Goal: Communication & Community: Answer question/provide support

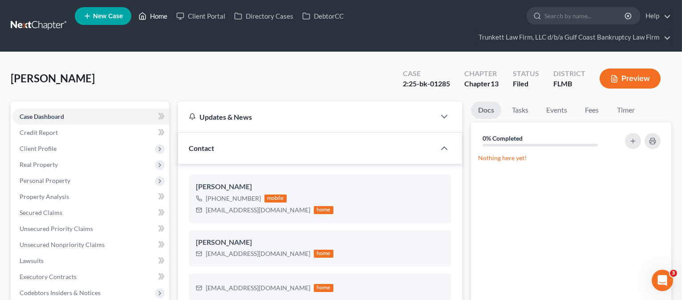
click at [165, 12] on link "Home" at bounding box center [153, 16] width 38 height 16
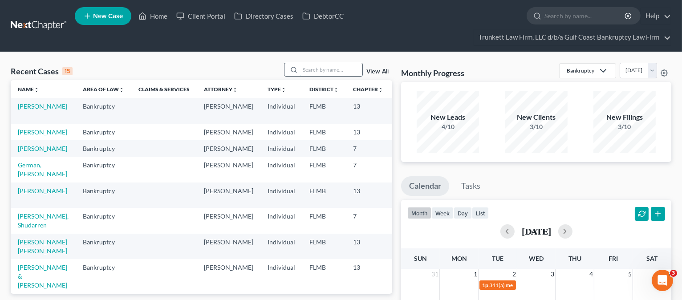
click at [309, 70] on input "search" at bounding box center [331, 69] width 62 height 13
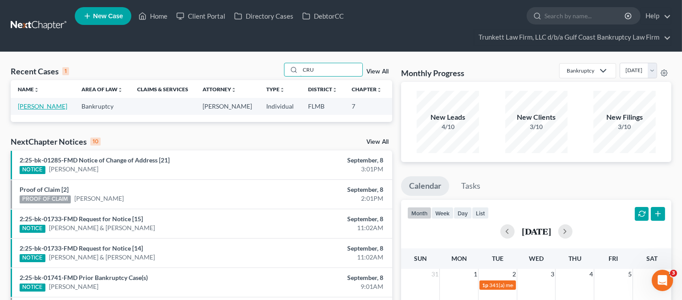
type input "CRU"
click at [27, 110] on link "[PERSON_NAME]" at bounding box center [42, 106] width 49 height 8
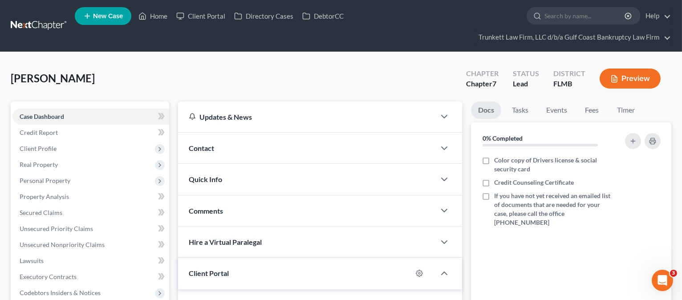
click at [266, 147] on div "Contact" at bounding box center [306, 148] width 257 height 31
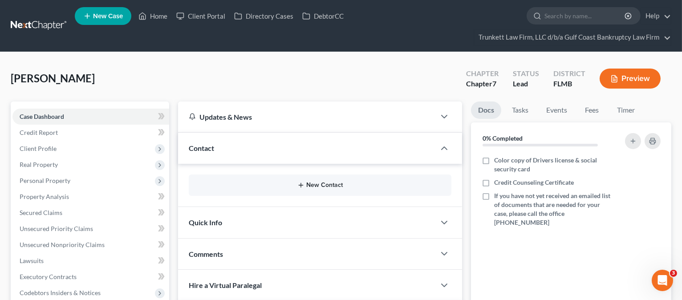
click at [302, 183] on icon "button" at bounding box center [301, 185] width 7 height 7
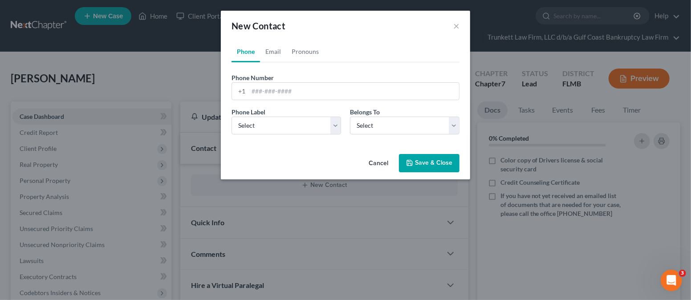
click at [340, 137] on div "Phone Label * Select Mobile Home Work Other Belongs To * Select Client Other" at bounding box center [345, 124] width 237 height 34
click at [298, 92] on input "tel" at bounding box center [354, 91] width 211 height 17
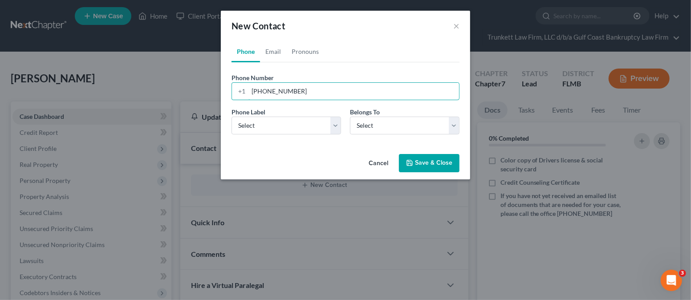
type input "[PHONE_NUMBER]"
click at [298, 125] on select "Select Mobile Home Work Other" at bounding box center [287, 126] width 110 height 18
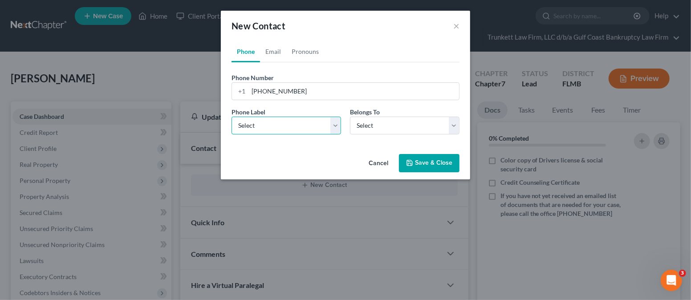
select select "0"
click at [232, 117] on select "Select Mobile Home Work Other" at bounding box center [287, 126] width 110 height 18
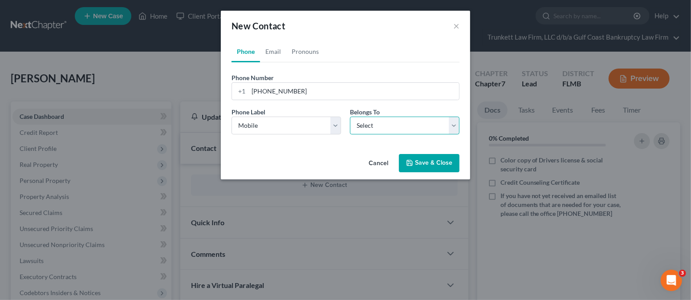
click at [390, 124] on select "Select Client Other" at bounding box center [405, 126] width 110 height 18
select select "0"
click at [350, 117] on select "Select Client Other" at bounding box center [405, 126] width 110 height 18
select select "0"
click at [279, 51] on link "Email" at bounding box center [273, 51] width 26 height 21
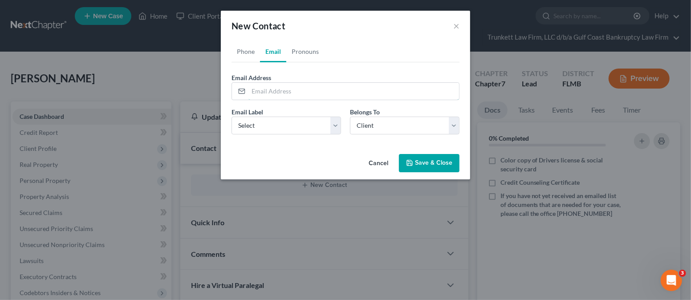
drag, startPoint x: 287, startPoint y: 91, endPoint x: 291, endPoint y: 79, distance: 12.5
click at [287, 91] on input "email" at bounding box center [354, 91] width 211 height 17
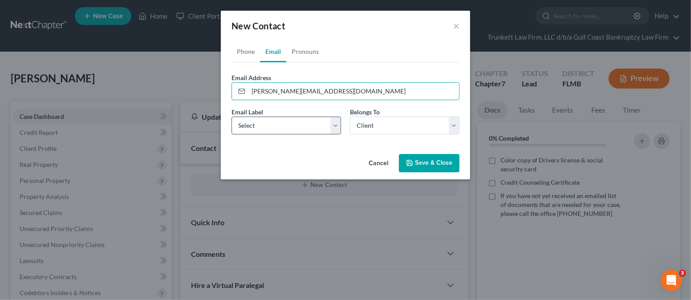
type input "[PERSON_NAME][EMAIL_ADDRESS][DOMAIN_NAME]"
click at [273, 122] on select "Select Home Work Other" at bounding box center [287, 126] width 110 height 18
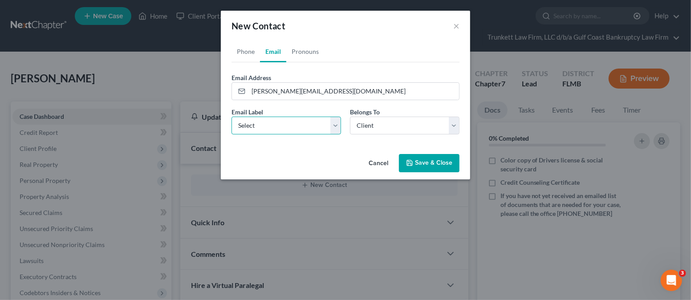
select select "0"
click at [232, 117] on select "Select Home Work Other" at bounding box center [287, 126] width 110 height 18
drag, startPoint x: 416, startPoint y: 158, endPoint x: 396, endPoint y: 143, distance: 24.9
click at [416, 158] on button "Save & Close" at bounding box center [429, 163] width 61 height 19
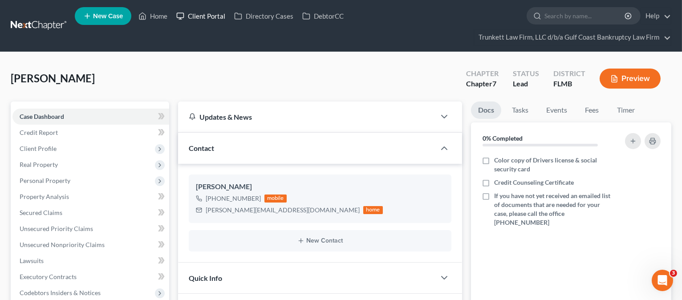
click at [206, 18] on link "Client Portal" at bounding box center [201, 16] width 58 height 16
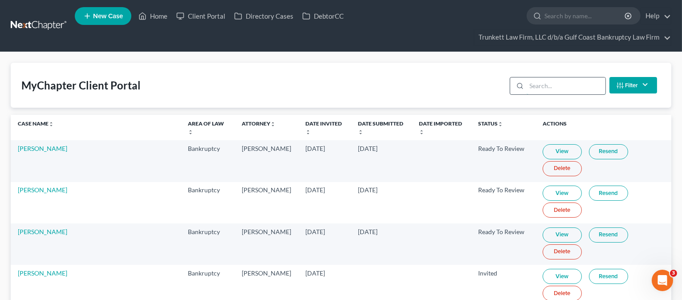
click at [540, 85] on input "search" at bounding box center [566, 86] width 79 height 17
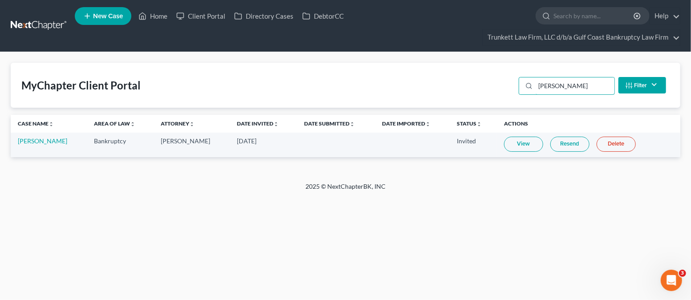
type input "[PERSON_NAME]"
click at [568, 144] on link "Resend" at bounding box center [570, 144] width 39 height 15
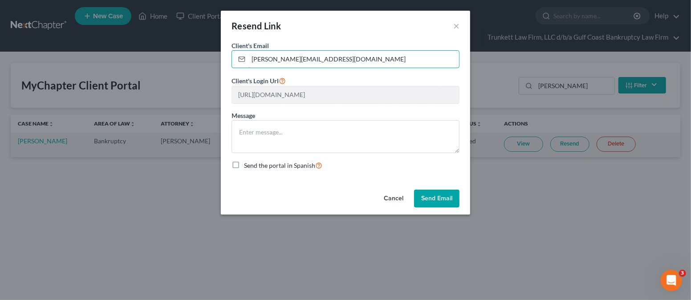
drag, startPoint x: 326, startPoint y: 58, endPoint x: 225, endPoint y: 57, distance: 100.7
click at [225, 57] on div "Client's Email * [PERSON_NAME][EMAIL_ADDRESS][DOMAIN_NAME] Client's Login Url […" at bounding box center [345, 113] width 249 height 145
type input "[PERSON_NAME][EMAIL_ADDRESS][DOMAIN_NAME]"
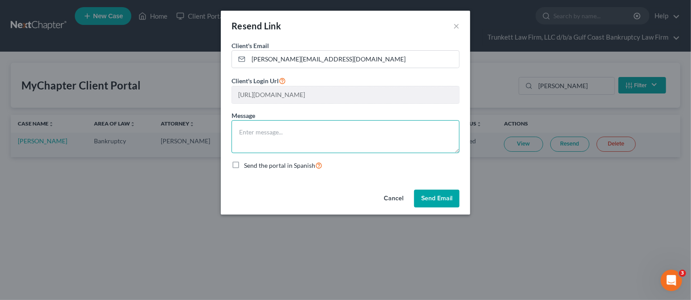
click at [255, 130] on textarea at bounding box center [346, 136] width 228 height 33
type textarea "Hello - here is a new link to the portal where you can upload your documents. K…"
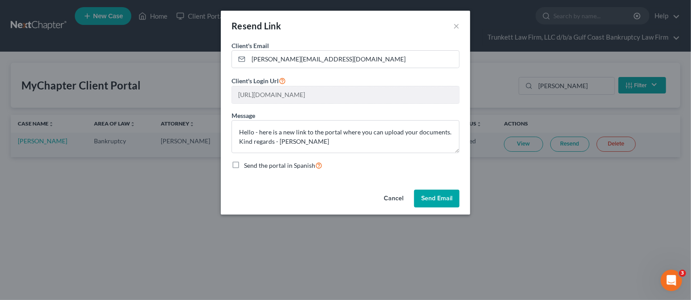
click at [444, 202] on button "Send Email" at bounding box center [436, 199] width 45 height 18
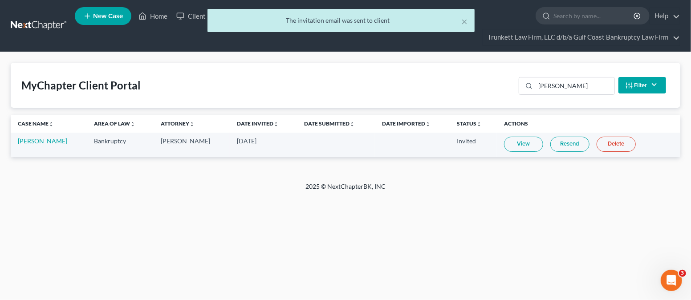
click at [159, 19] on div "× The invitation email was sent to client" at bounding box center [341, 23] width 691 height 28
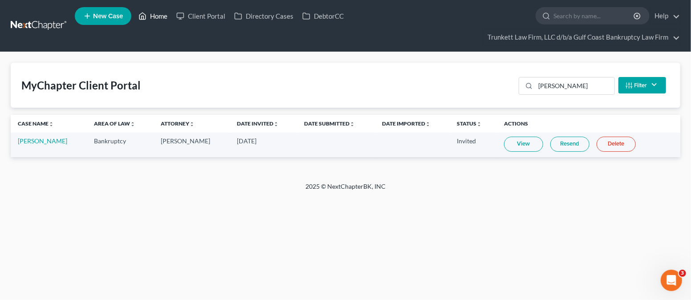
click at [164, 15] on link "Home" at bounding box center [153, 16] width 38 height 16
